Goal: Transaction & Acquisition: Purchase product/service

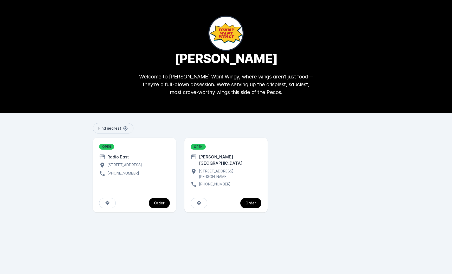
click at [162, 202] on div "Order" at bounding box center [159, 204] width 11 height 4
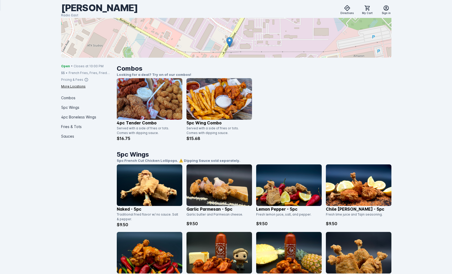
scroll to position [45, 0]
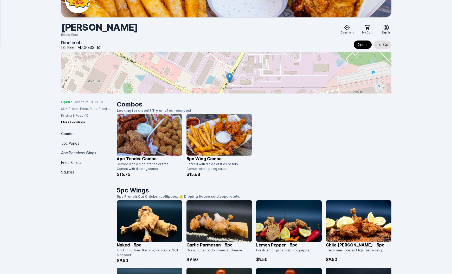
click at [216, 136] on img at bounding box center [219, 135] width 66 height 42
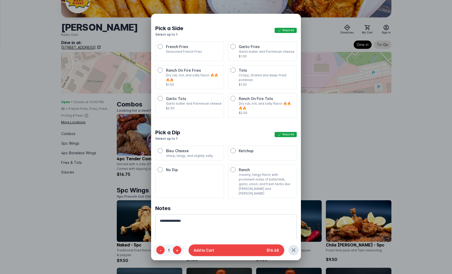
scroll to position [45, 0]
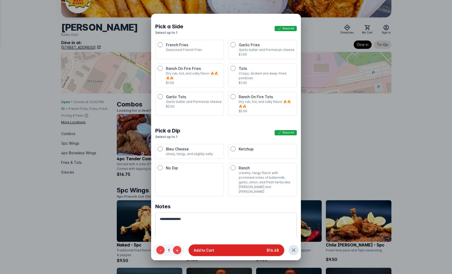
click at [225, 250] on button "Add to Cart $16.68" at bounding box center [237, 251] width 96 height 12
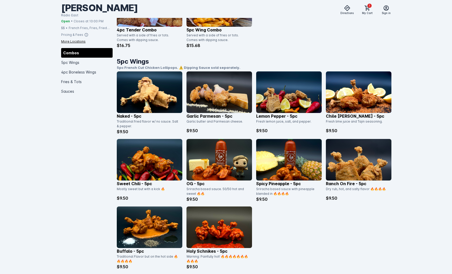
scroll to position [181, 0]
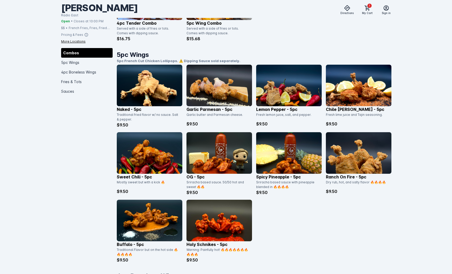
click at [145, 151] on img at bounding box center [150, 153] width 66 height 42
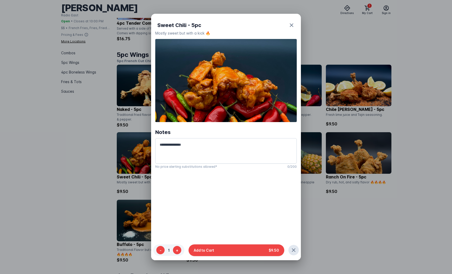
scroll to position [45, 0]
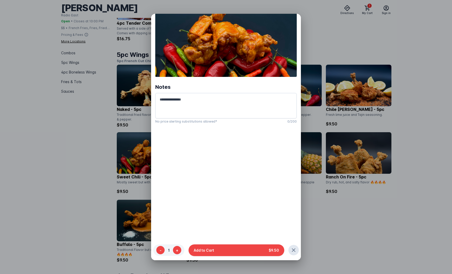
click at [109, 138] on div at bounding box center [226, 137] width 452 height 274
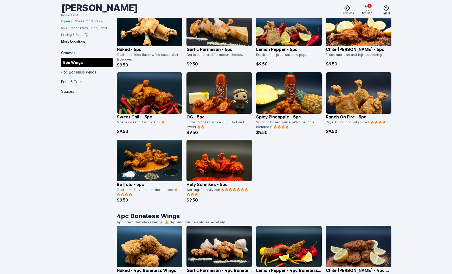
scroll to position [242, 0]
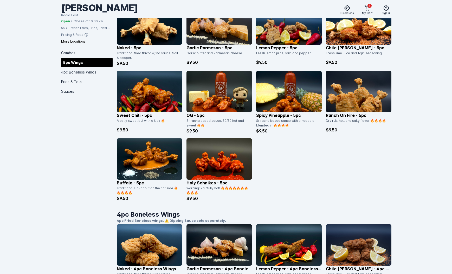
click at [155, 94] on img at bounding box center [150, 92] width 66 height 42
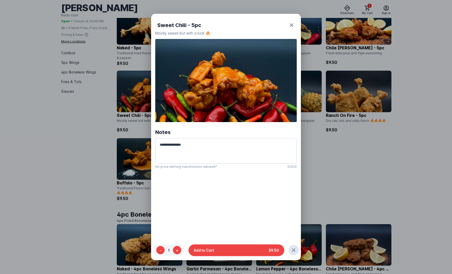
scroll to position [0, 0]
click at [244, 247] on button "Add to Cart $9.50" at bounding box center [237, 251] width 96 height 12
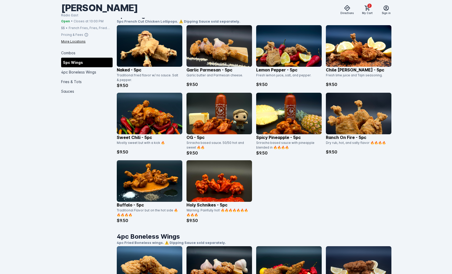
scroll to position [220, 0]
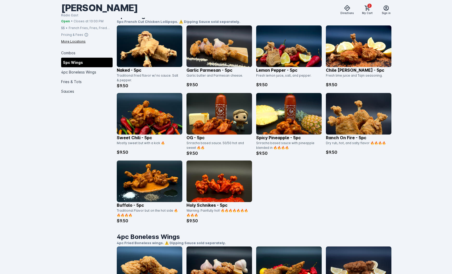
click at [221, 117] on img at bounding box center [219, 114] width 66 height 42
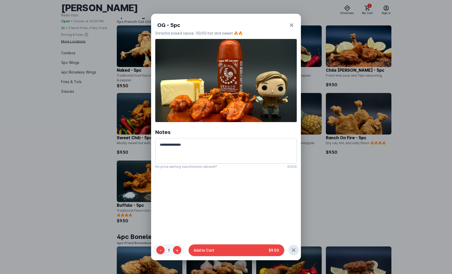
scroll to position [0, 0]
click at [231, 251] on button "Add to Cart $9.50" at bounding box center [237, 251] width 96 height 12
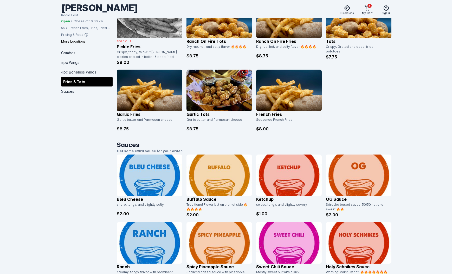
scroll to position [692, 0]
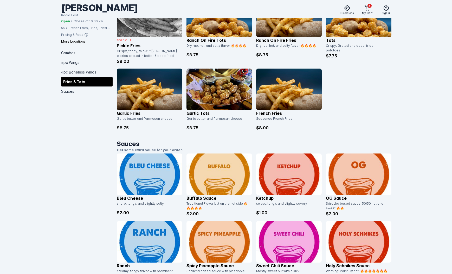
click at [161, 169] on img at bounding box center [150, 175] width 66 height 42
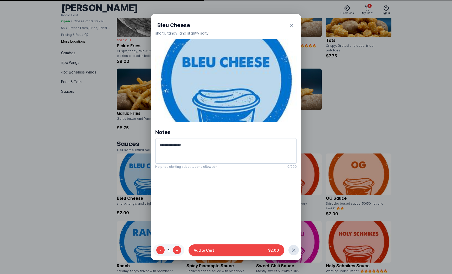
scroll to position [0, 0]
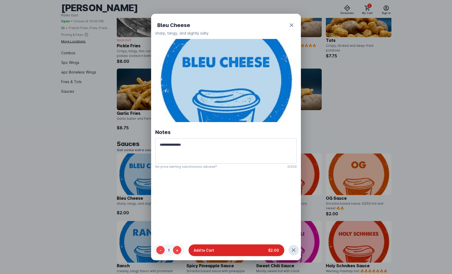
click at [220, 248] on button "Add to Cart $2.00" at bounding box center [237, 251] width 96 height 12
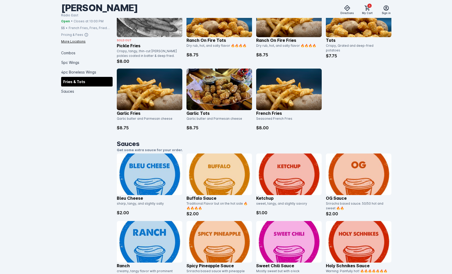
scroll to position [723, 0]
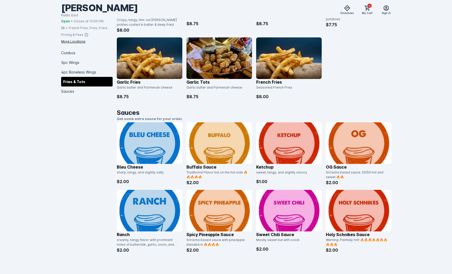
click at [140, 208] on img at bounding box center [150, 211] width 66 height 42
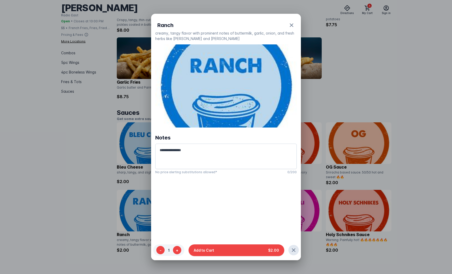
scroll to position [0, 0]
click at [177, 250] on button "+" at bounding box center [177, 251] width 8 height 8
click at [157, 250] on button "-" at bounding box center [160, 251] width 8 height 8
click at [180, 250] on button "+" at bounding box center [177, 251] width 8 height 8
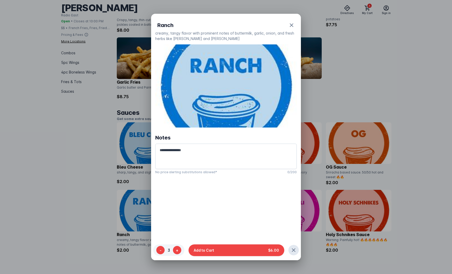
drag, startPoint x: 210, startPoint y: 248, endPoint x: 171, endPoint y: 245, distance: 39.9
click at [210, 248] on span "Add to Cart" at bounding box center [204, 250] width 20 height 5
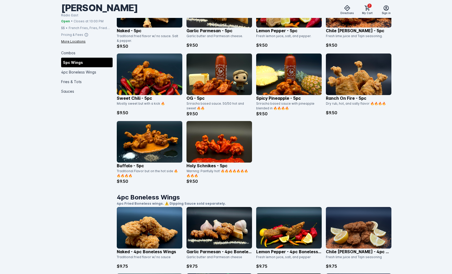
scroll to position [253, 0]
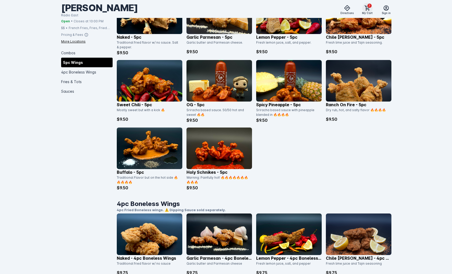
click at [365, 13] on span at bounding box center [367, 8] width 12 height 12
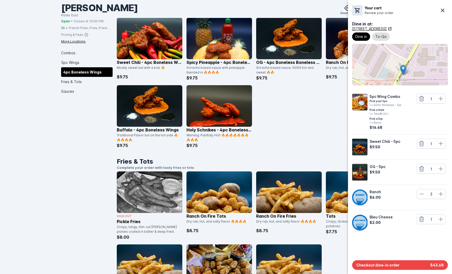
scroll to position [515, 0]
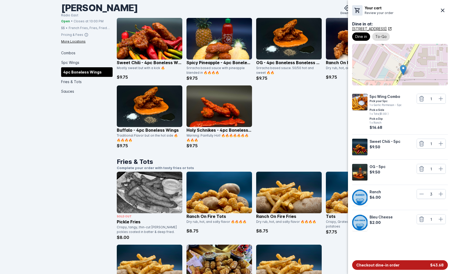
click at [399, 265] on button "Checkout dine-in order $43.68" at bounding box center [400, 266] width 96 height 10
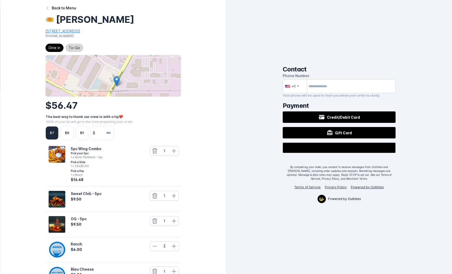
click at [76, 49] on span "To-Go" at bounding box center [74, 48] width 11 height 6
click at [109, 134] on input "number" at bounding box center [105, 133] width 17 height 13
type input "****"
click at [193, 129] on div "Back to Menu [PERSON_NAME] Want Wingy [STREET_ADDRESS] [PHONE_NUMBER] Dine in T…" at bounding box center [113, 182] width 225 height 365
click at [347, 83] on input "tel" at bounding box center [339, 86] width 113 height 14
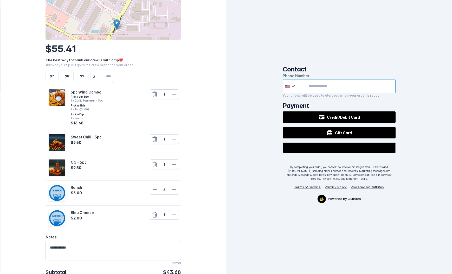
scroll to position [90, 0]
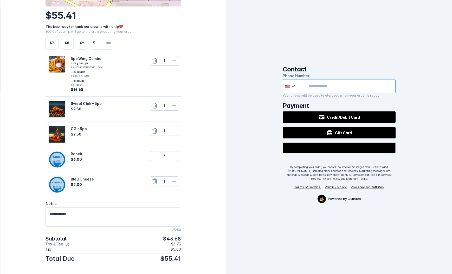
click at [332, 84] on input "tel" at bounding box center [339, 86] width 113 height 14
click at [326, 88] on input "tel" at bounding box center [339, 86] width 113 height 14
type input "**********"
click at [363, 120] on button "Credit/Debit Card" at bounding box center [339, 117] width 113 height 11
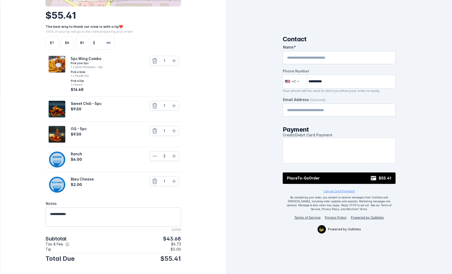
click at [308, 57] on input "Name" at bounding box center [339, 58] width 104 height 6
drag, startPoint x: 328, startPoint y: 59, endPoint x: 271, endPoint y: 56, distance: 56.3
click at [271, 56] on div "**********" at bounding box center [339, 137] width 226 height 274
type input "*********"
click at [323, 112] on input "Email Address (Optional)" at bounding box center [339, 110] width 104 height 6
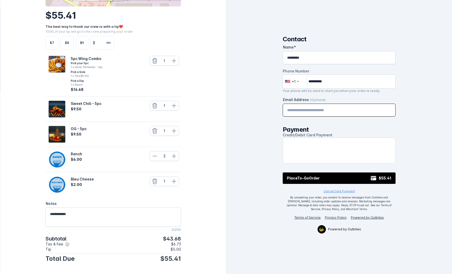
type input "**********"
click at [221, 159] on div "Back to Menu [PERSON_NAME] Want Wingy [STREET_ADDRESS] [PHONE_NUMBER] Dine in T…" at bounding box center [113, 92] width 225 height 365
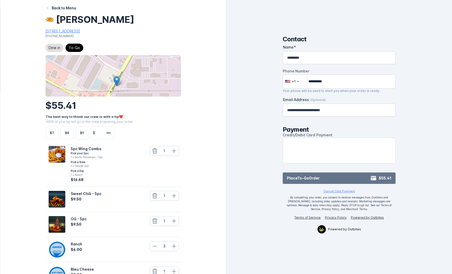
click at [349, 176] on button "Place To-Go Order $55.41" at bounding box center [339, 178] width 113 height 11
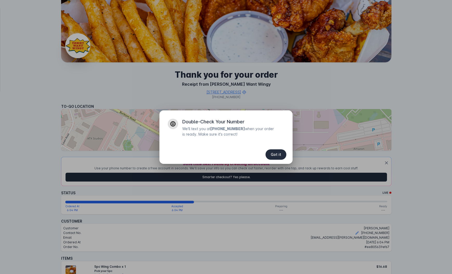
click at [276, 154] on span "Got it" at bounding box center [276, 155] width 10 height 4
